Goal: Task Accomplishment & Management: Complete application form

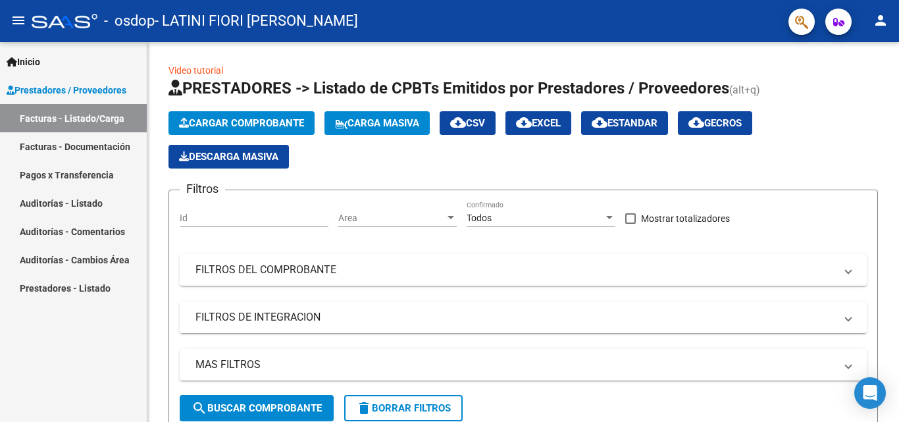
click at [109, 117] on link "Facturas - Listado/Carga" at bounding box center [73, 118] width 147 height 28
click at [269, 122] on span "Cargar Comprobante" at bounding box center [241, 123] width 125 height 12
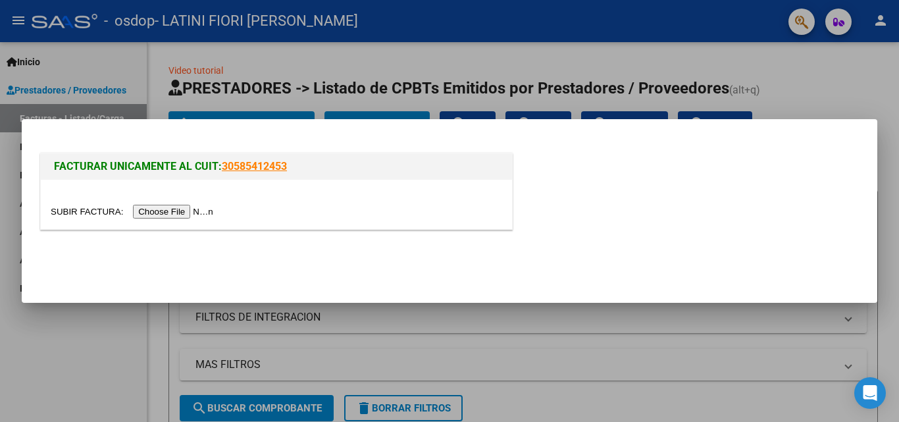
click at [200, 207] on input "file" at bounding box center [134, 212] width 167 height 14
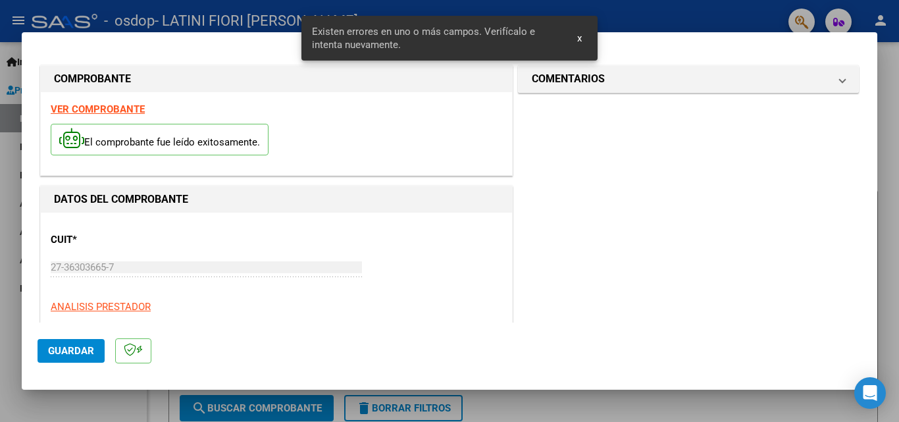
scroll to position [297, 0]
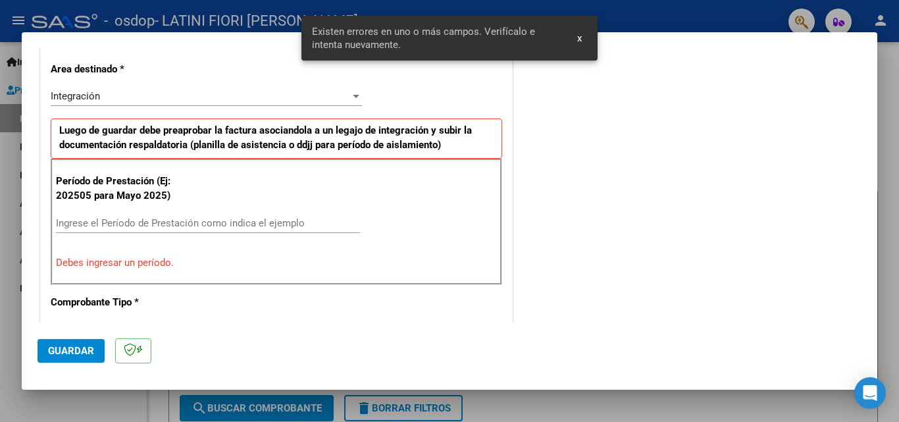
click at [248, 225] on input "Ingrese el Período de Prestación como indica el ejemplo" at bounding box center [208, 223] width 304 height 12
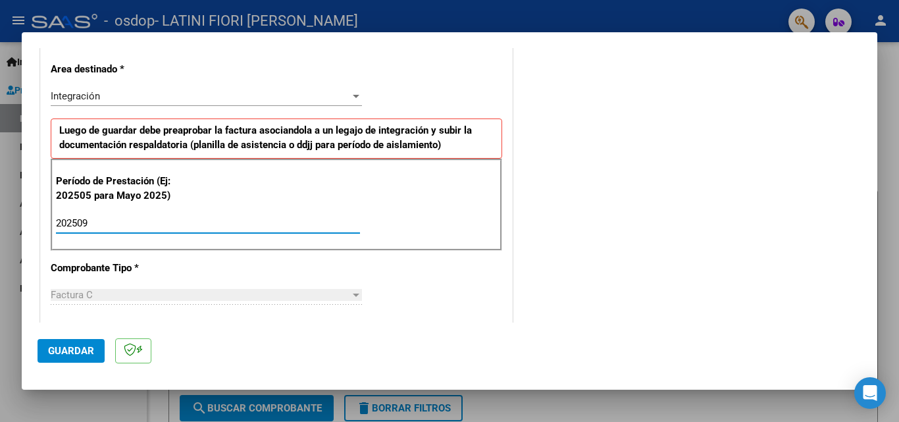
type input "202509"
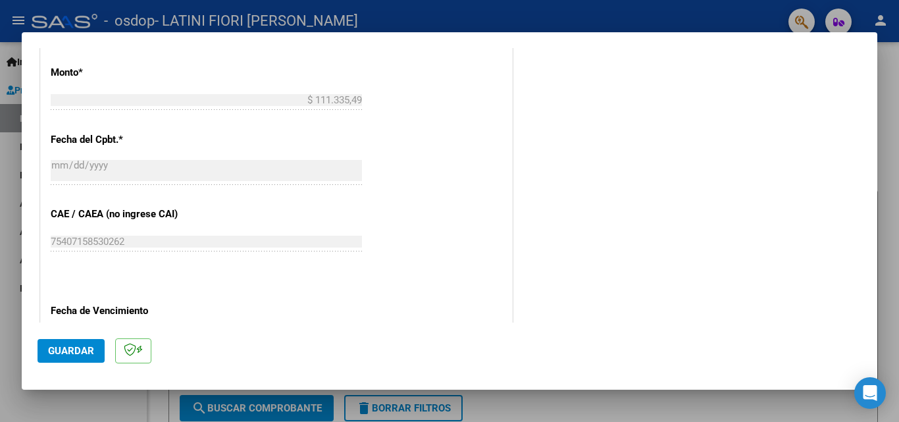
scroll to position [758, 0]
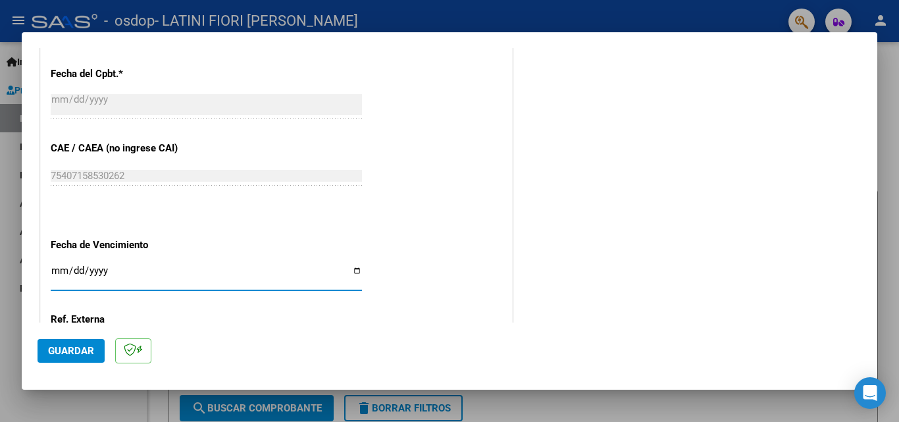
click at [352, 269] on input "Ingresar la fecha" at bounding box center [206, 275] width 311 height 21
type input "[DATE]"
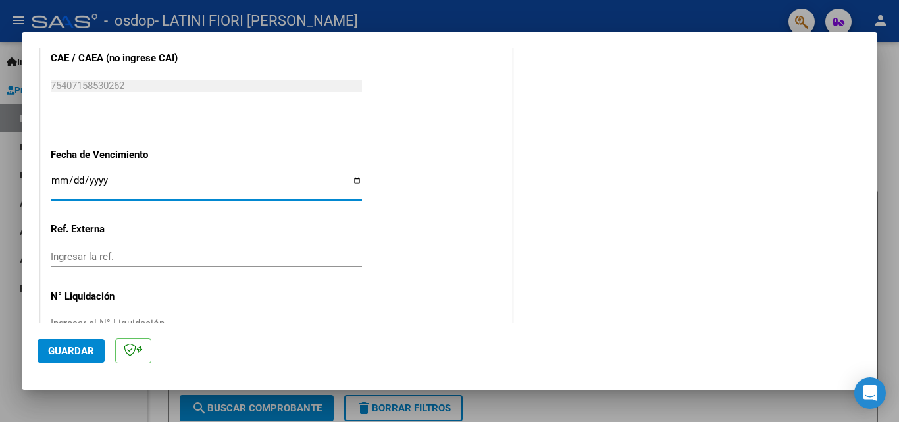
scroll to position [884, 0]
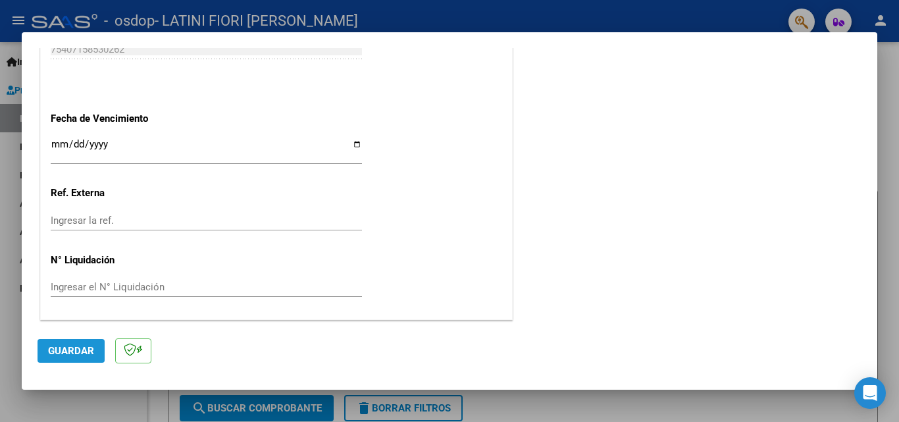
click at [67, 353] on span "Guardar" at bounding box center [71, 351] width 46 height 12
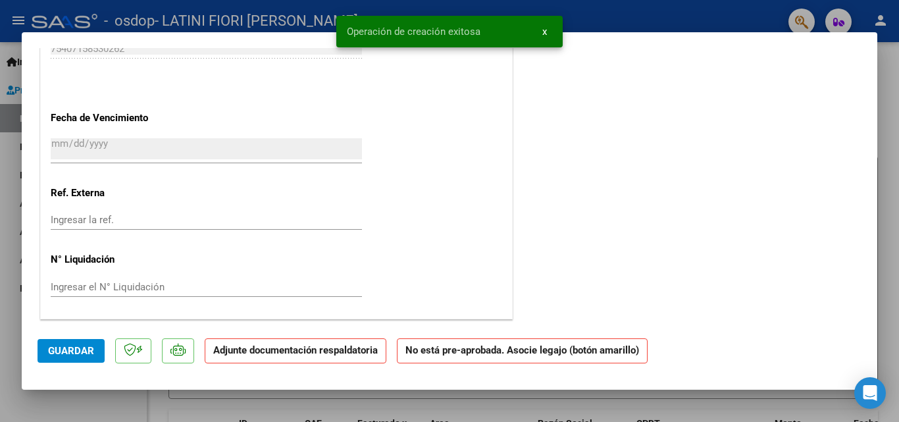
scroll to position [0, 0]
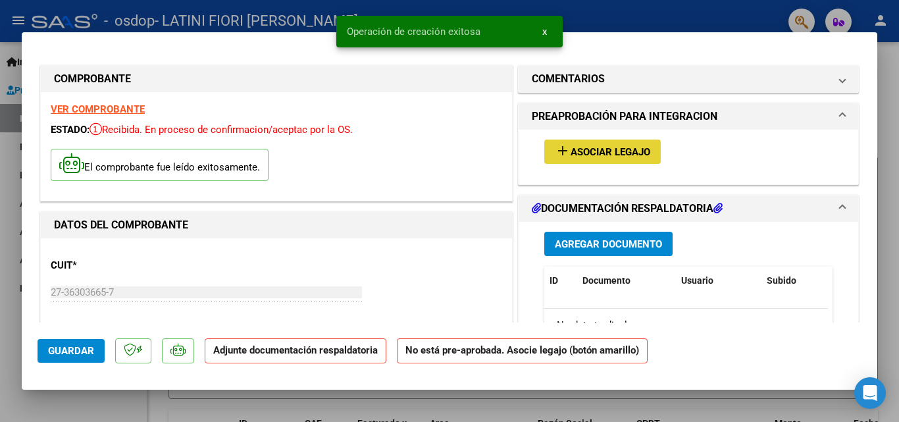
click at [587, 149] on span "Asociar Legajo" at bounding box center [611, 152] width 80 height 12
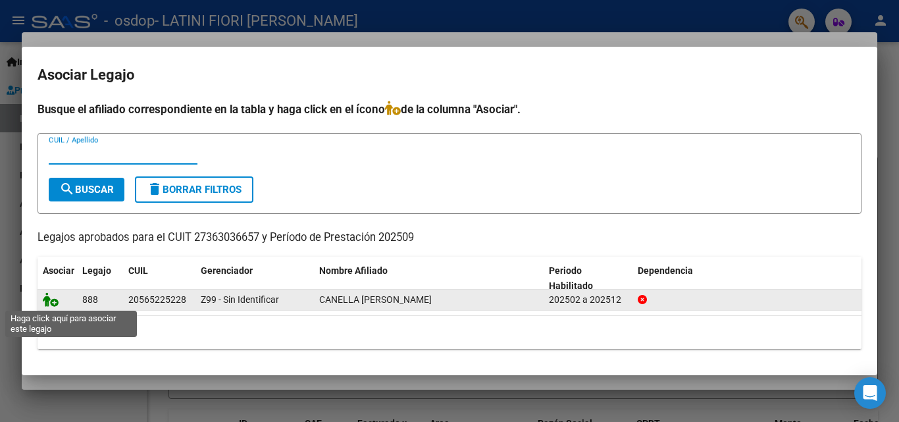
click at [46, 300] on icon at bounding box center [51, 299] width 16 height 14
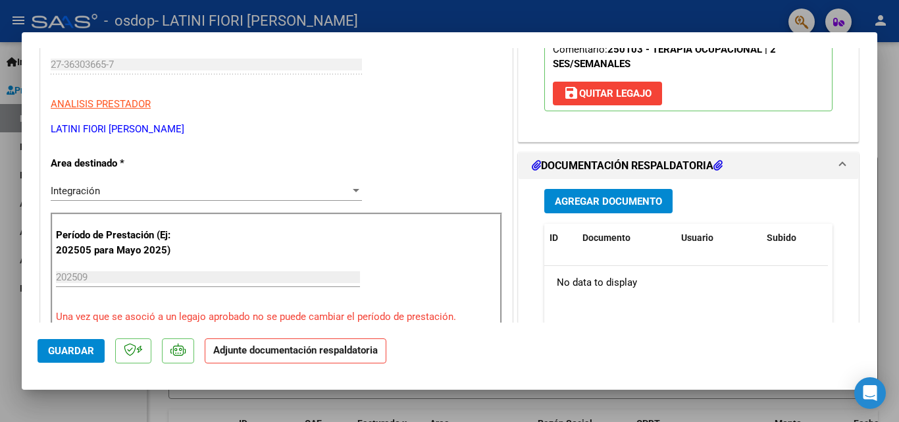
scroll to position [263, 0]
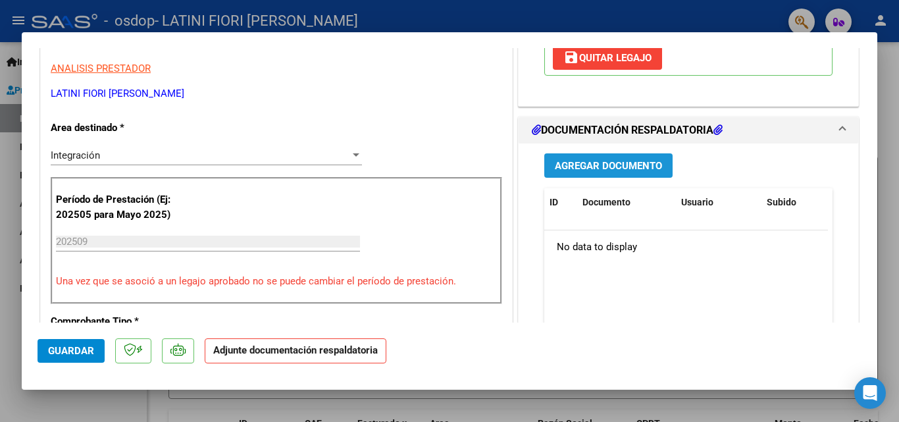
click at [587, 165] on span "Agregar Documento" at bounding box center [608, 166] width 107 height 12
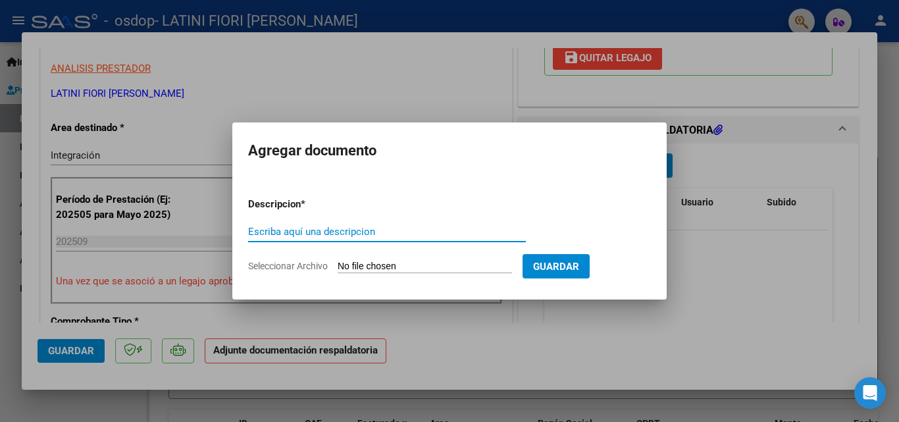
click at [373, 227] on input "Escriba aquí una descripcion" at bounding box center [387, 232] width 278 height 12
type input "Asitencia"
click at [294, 268] on span "Seleccionar Archivo" at bounding box center [288, 266] width 80 height 11
click at [338, 268] on input "Seleccionar Archivo" at bounding box center [425, 267] width 174 height 13
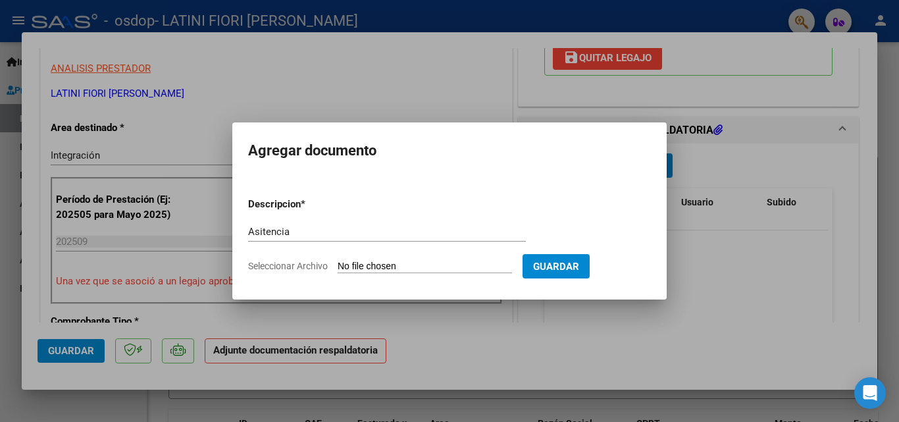
click at [356, 268] on input "Seleccionar Archivo" at bounding box center [425, 267] width 174 height 13
type input "C:\fakepath\ASISTENCIA TERAPIA OCUP.pdf"
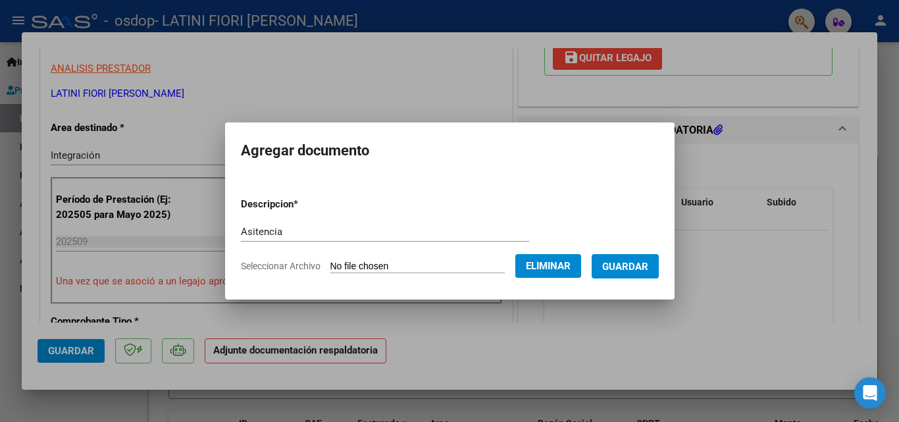
click at [649, 268] on span "Guardar" at bounding box center [626, 267] width 46 height 12
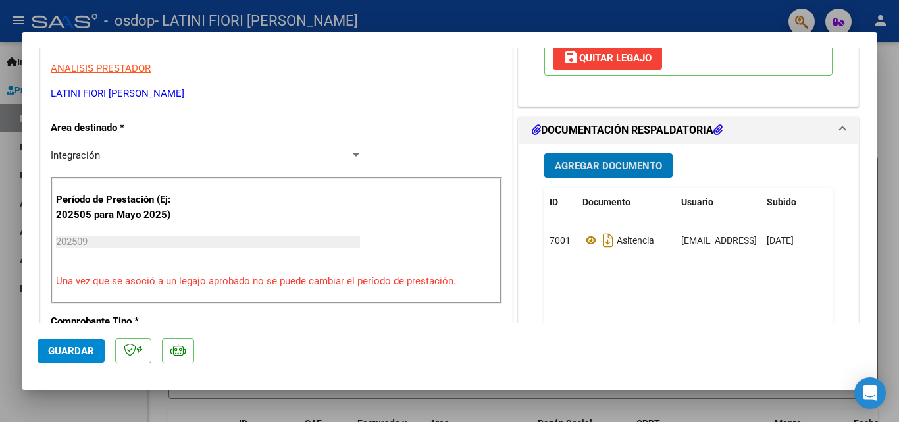
scroll to position [395, 0]
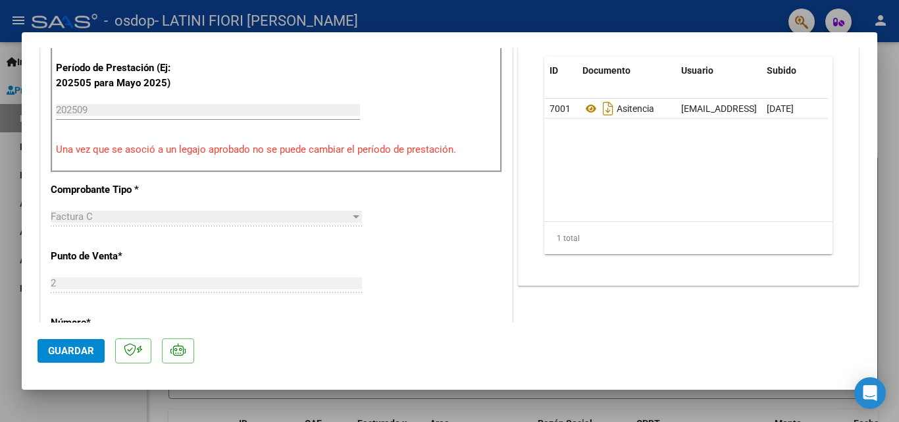
click at [890, 259] on div at bounding box center [449, 211] width 899 height 422
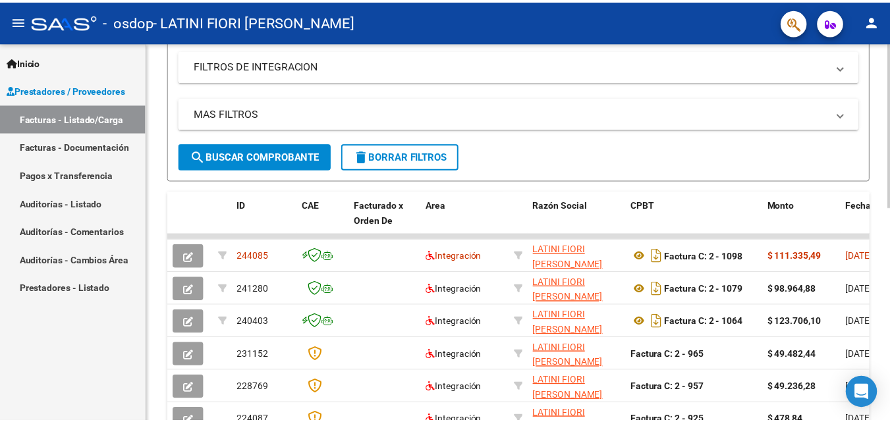
scroll to position [329, 0]
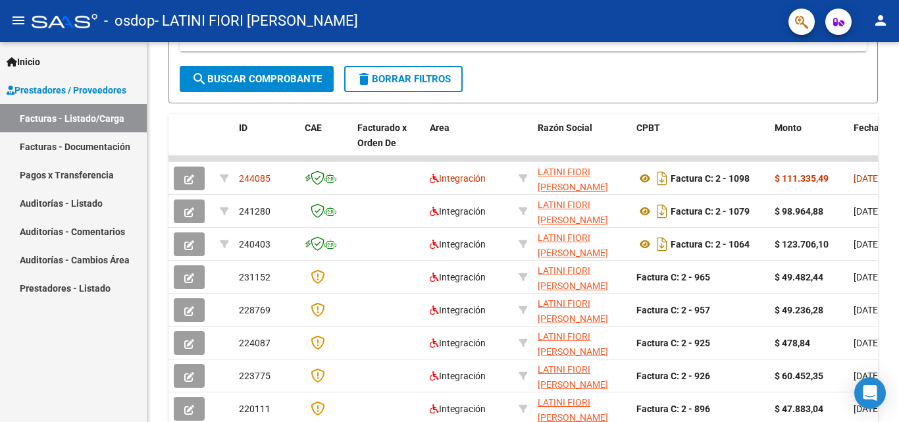
click at [881, 18] on mat-icon "person" at bounding box center [881, 21] width 16 height 16
click at [853, 85] on button "exit_to_app Salir" at bounding box center [854, 87] width 80 height 32
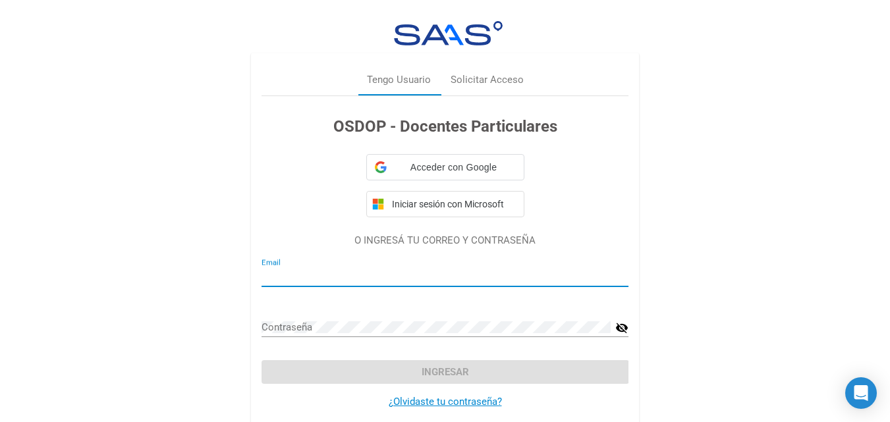
type input "[EMAIL_ADDRESS][DOMAIN_NAME]"
